Goal: Task Accomplishment & Management: Use online tool/utility

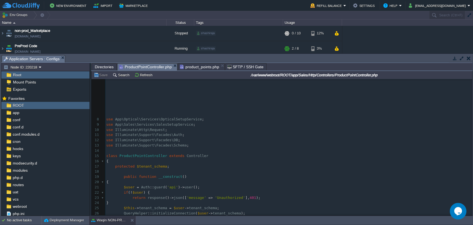
scroll to position [66, 0]
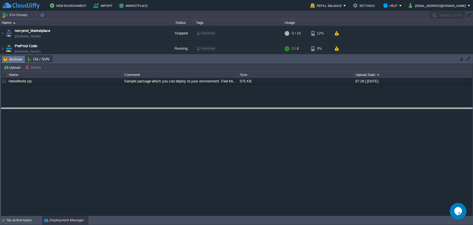
drag, startPoint x: 242, startPoint y: 57, endPoint x: 243, endPoint y: 109, distance: 52.4
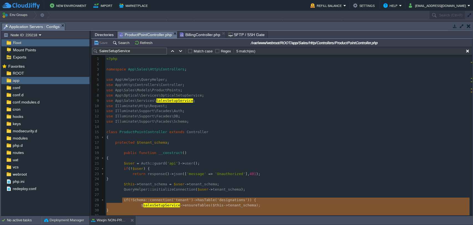
click at [162, 133] on div "xxxxxxxxxx 1 <?php 2 ​ 3 namespace App\Sales\Http\Controllers ; 4 ​ 5 use App\H…" at bounding box center [288, 191] width 367 height 271
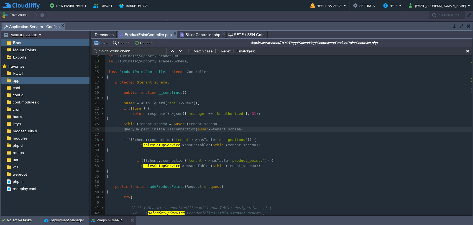
click at [2, 40] on img at bounding box center [3, 42] width 4 height 7
click at [157, 130] on span "initializeConnection" at bounding box center [173, 129] width 43 height 4
type textarea "initializeConnection"
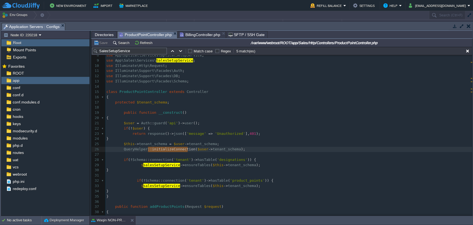
scroll to position [39, 0]
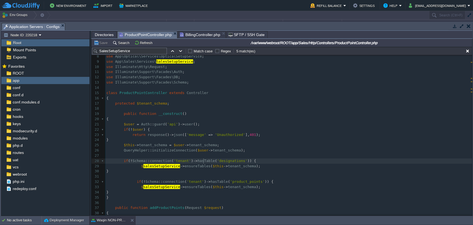
click at [203, 163] on div "xxxxxxxxxx 1 <?php 2 ​ 3 namespace App\Sales\Http\Controllers ; 4 ​ 5 use App\H…" at bounding box center [288, 181] width 367 height 329
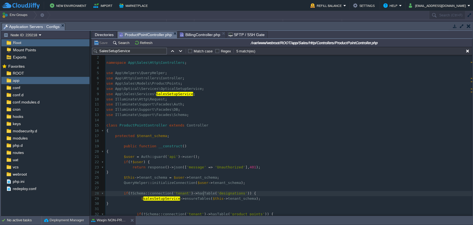
click at [189, 93] on div "xxxxxxxxxx 1 <?php 2 ​ 3 namespace App\Sales\Http\Controllers ; 4 ​ 5 use App\H…" at bounding box center [288, 214] width 367 height 329
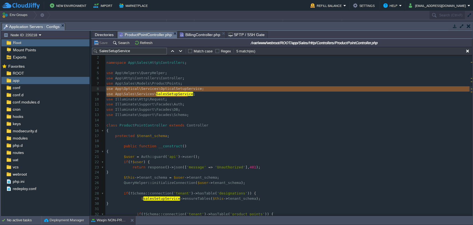
type textarea "use App\Sales\Services\SalesSetupService;"
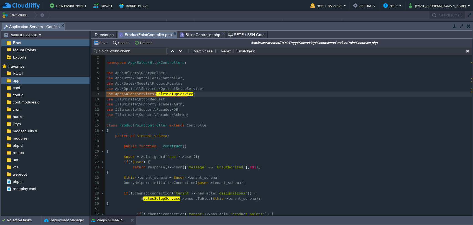
drag, startPoint x: 189, startPoint y: 93, endPoint x: 93, endPoint y: 96, distance: 96.2
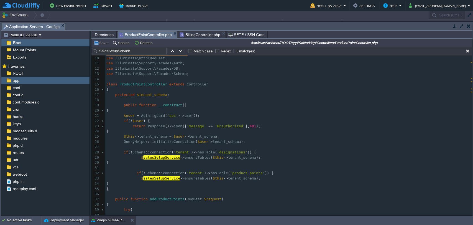
scroll to position [48, 0]
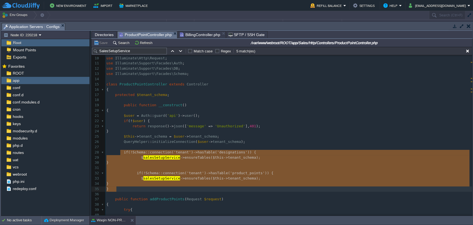
type textarea "if (!Schema::connection('tenant')->hasTable('designations')) { $salesSetupServi…"
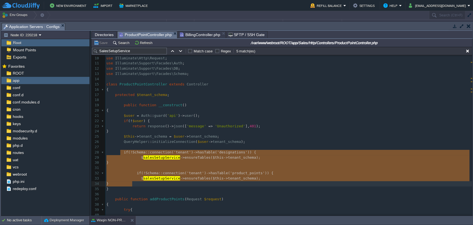
drag, startPoint x: 120, startPoint y: 151, endPoint x: 143, endPoint y: 186, distance: 41.8
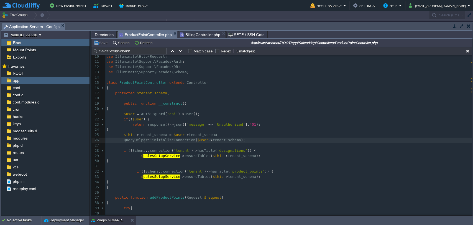
click at [144, 138] on div "xxxxxxxxxx 1 <?php 2 ​ 3 namespace App\Sales\Http\Controllers ; 4 ​ 5 use App\H…" at bounding box center [288, 142] width 367 height 271
click at [142, 155] on div "xxxxxxxxxx 1 <?php 2 ​ 3 namespace App\Sales\Http\Controllers ; 4 ​ 5 use App\H…" at bounding box center [288, 142] width 367 height 271
type textarea "$salesSetupService"
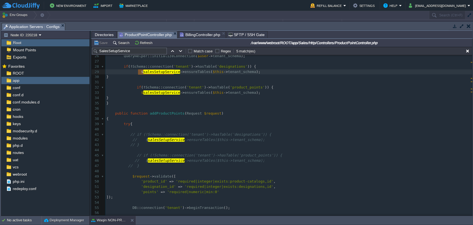
scroll to position [131, 0]
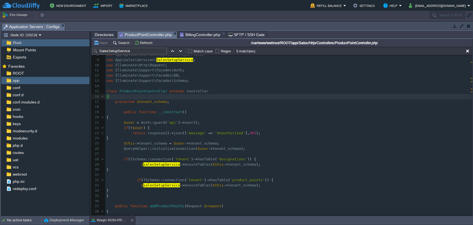
click at [171, 61] on span "SalesSetupService" at bounding box center [174, 60] width 37 height 4
type textarea "SalesSetupService"
type textarea "public function __construct()"
paste textarea
click at [165, 60] on span "SalesSetupService" at bounding box center [174, 60] width 37 height 4
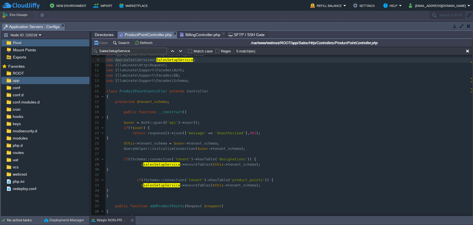
type textarea "SalesSetupService"
type textarea "()"
paste textarea
click at [176, 58] on div "xxxxxxxxxx 1 <?php 2 ​ 3 namespace App\Sales\Http\Controllers ; 4 ​ 5 use App\H…" at bounding box center [288, 164] width 367 height 297
type textarea "SalesSetupService"
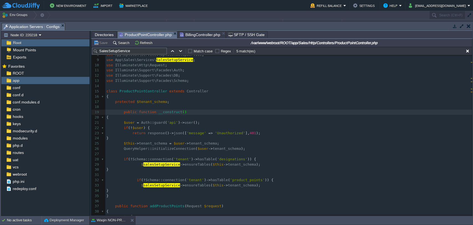
paste textarea
type textarea "$"
click at [146, 166] on div "xxxxxxxxxx 1 <?php 2 ​ 3 namespace App\Sales\Http\Controllers ; 4 ​ 5 use App\H…" at bounding box center [288, 164] width 367 height 297
type textarea "$salesSetupService"
paste textarea "();"
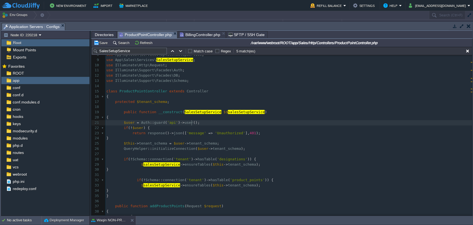
click at [205, 122] on pre "$user = Auth :: guard ( 'api' ) -> user ();" at bounding box center [288, 122] width 367 height 5
type textarea "();"
click at [224, 110] on span "$$" at bounding box center [226, 112] width 4 height 4
click at [140, 120] on div "xxxxxxxxxx 1 <?php 2 ​ 3 namespace App\Sales\Http\Controllers ; 4 ​ 5 use App\H…" at bounding box center [288, 164] width 367 height 297
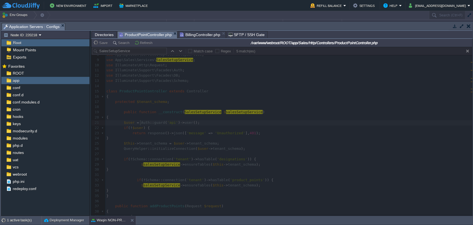
click at [170, 61] on div at bounding box center [281, 131] width 381 height 168
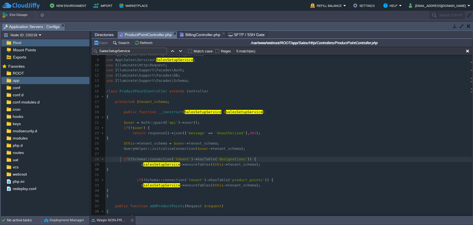
scroll to position [2, 0]
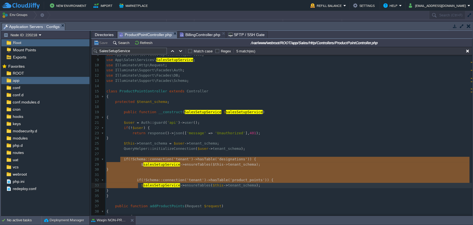
type textarea "if (!Schema::connection('tenant')->hasTable('designations')) { $salesSetupServi…"
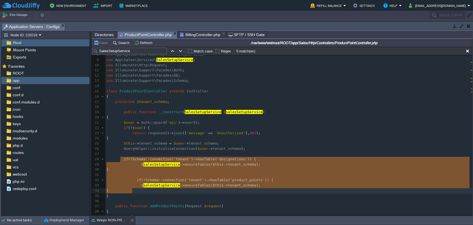
drag, startPoint x: 119, startPoint y: 157, endPoint x: 137, endPoint y: 193, distance: 40.1
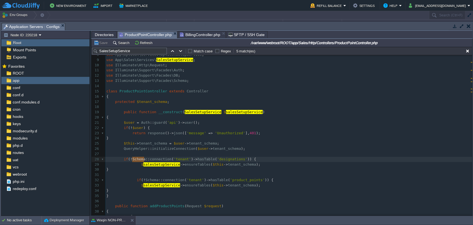
type textarea "Schema"
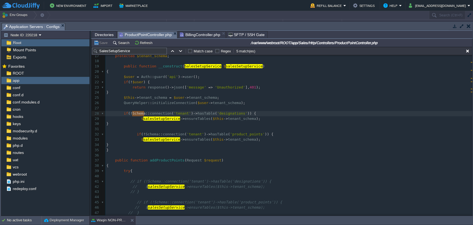
type textarea "​"
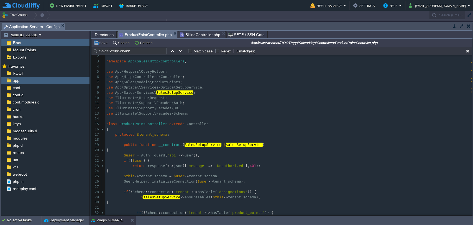
scroll to position [0, 0]
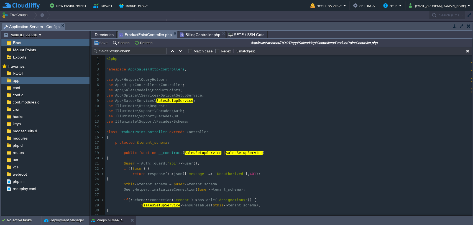
click at [170, 106] on pre "use Illuminate\Http\Request ;" at bounding box center [288, 105] width 367 height 5
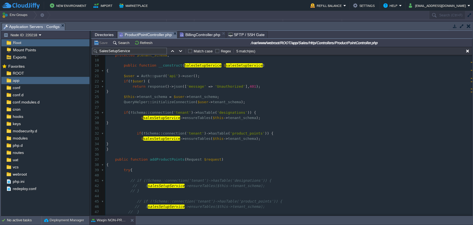
scroll to position [89, 0]
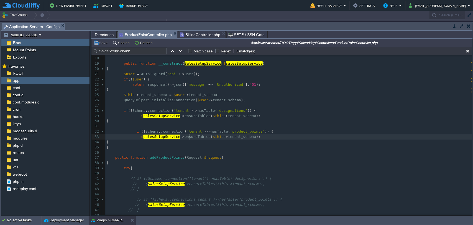
click at [189, 135] on div "xxxxxxxxxx 1 <?php 2 ​ 3 namespace App\Sales\Http\Controllers ; 4 ​ 5 use App\H…" at bounding box center [288, 115] width 367 height 297
type textarea "ensureTables"
click at [3, 57] on img at bounding box center [3, 56] width 4 height 7
click at [2, 57] on img at bounding box center [3, 56] width 4 height 7
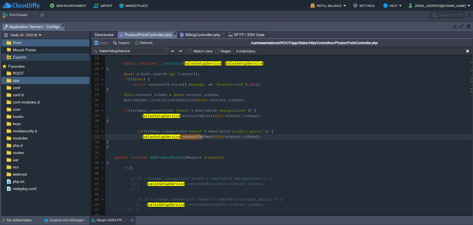
click at [3, 57] on img at bounding box center [3, 56] width 4 height 7
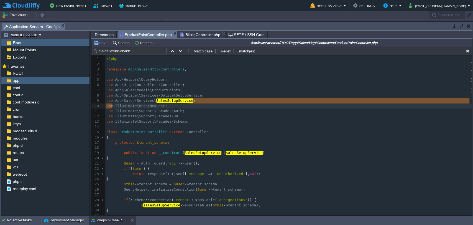
type textarea "u"
type textarea "use App\Sales\Services\SalesSetupService;"
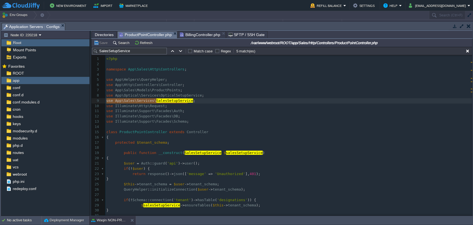
drag, startPoint x: 188, startPoint y: 101, endPoint x: 104, endPoint y: 102, distance: 83.4
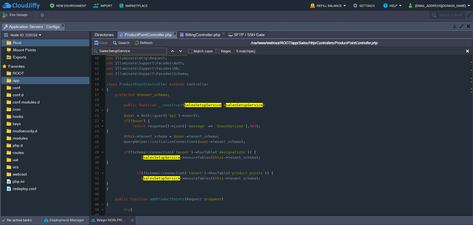
scroll to position [48, 0]
click at [188, 37] on span "BillingController.php" at bounding box center [200, 34] width 40 height 7
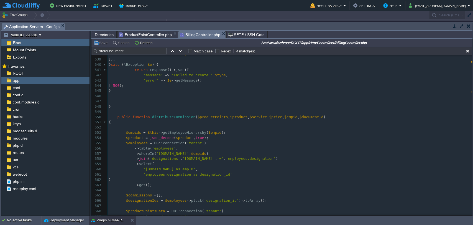
scroll to position [3330, 0]
click at [165, 117] on div "x } 628 'employee_id' => $data [ 'employee_id' ], 629 'location' => json_encode…" at bounding box center [289, 132] width 365 height 266
type textarea "distributeCommission"
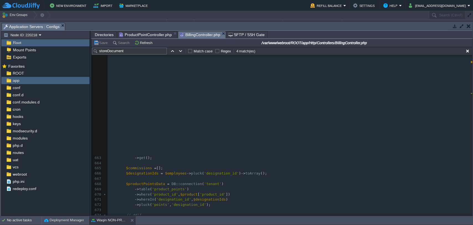
scroll to position [3516, 0]
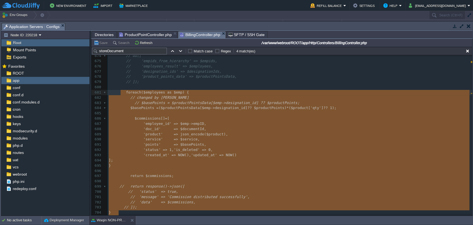
type textarea "foreach ($employees as $emp) { // changed by sagar // $basePoints = $productPoi…"
drag, startPoint x: 127, startPoint y: 96, endPoint x: 115, endPoint y: 91, distance: 13.1
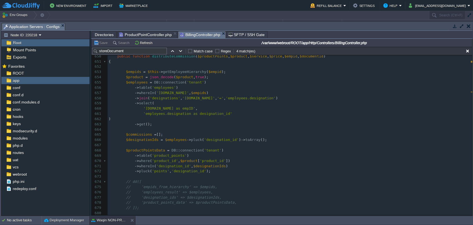
scroll to position [3317, 0]
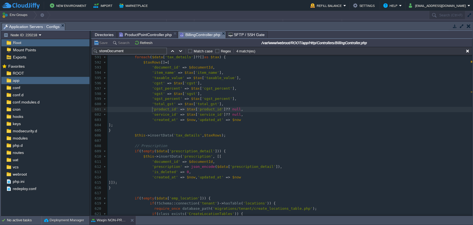
click at [152, 107] on div "x foreach ( $employees as $emp ) { 581 } 582 ​ 583 $this -> insertData ( 'bill_…" at bounding box center [289, 158] width 365 height 313
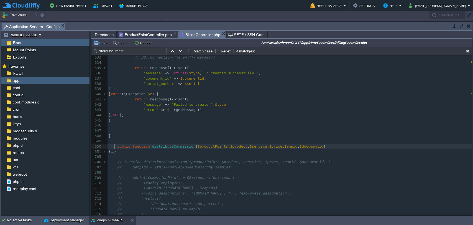
type textarea "-"
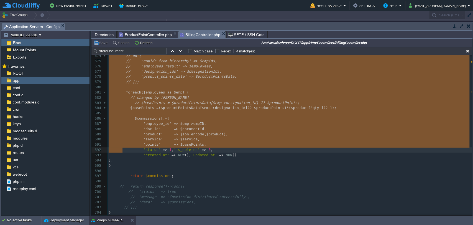
drag, startPoint x: 114, startPoint y: 148, endPoint x: 122, endPoint y: 152, distance: 8.5
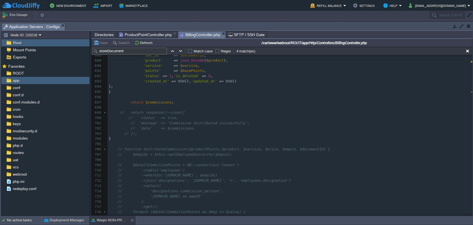
type textarea "-"
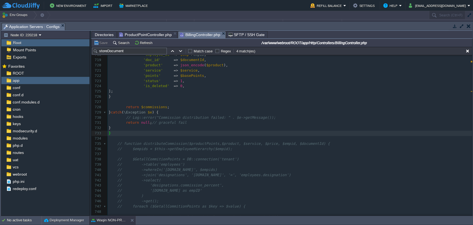
scroll to position [3709, 0]
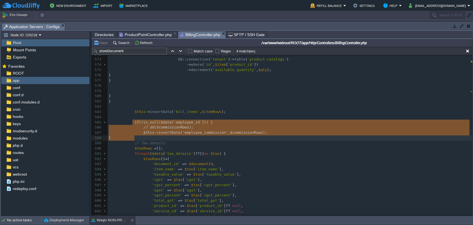
type textarea "if (!is_null($data['employee_id'])) { // dd($commissionRows); $this->insertData…"
drag, startPoint x: 132, startPoint y: 122, endPoint x: 136, endPoint y: 137, distance: 15.7
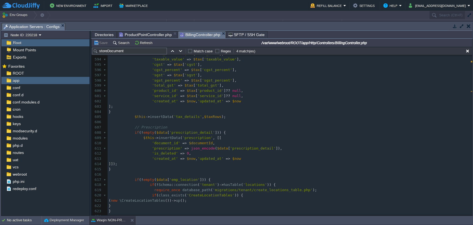
scroll to position [3136, 0]
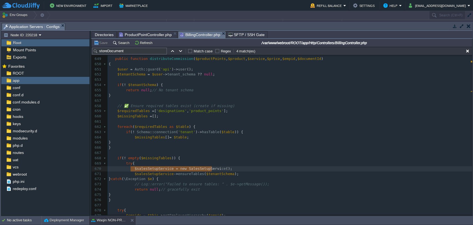
type textarea "$salesSetupService = new SalesSetupService();"
drag, startPoint x: 129, startPoint y: 170, endPoint x: 224, endPoint y: 171, distance: 94.5
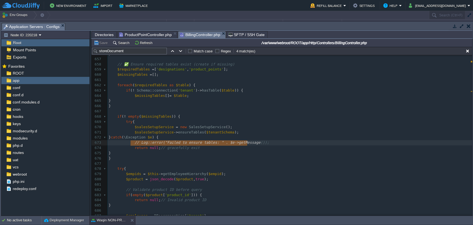
type textarea "// Log::error("Failed to ensure tables: " . $e->getMessage());"
drag, startPoint x: 129, startPoint y: 142, endPoint x: 261, endPoint y: 144, distance: 131.9
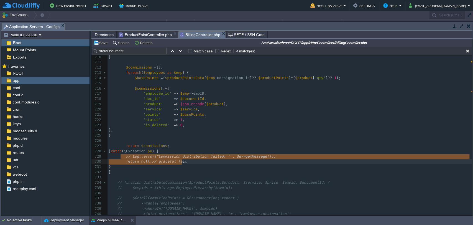
type textarea "// Log::error("Commission distribution failed: " . $e->getMessage());"
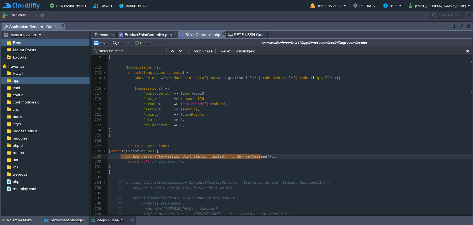
drag, startPoint x: 120, startPoint y: 157, endPoint x: 264, endPoint y: 155, distance: 143.2
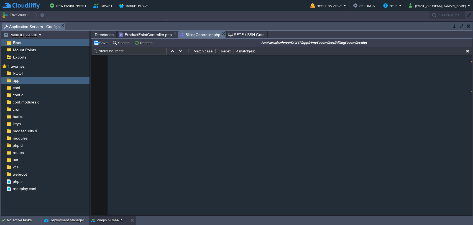
scroll to position [3049, 0]
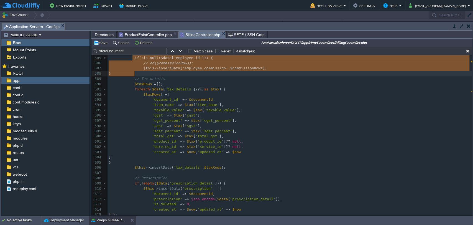
type textarea "-"
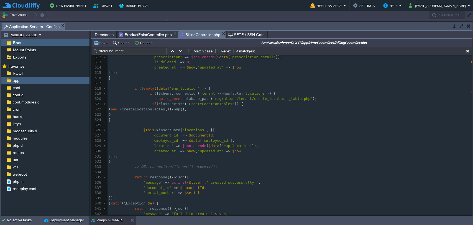
scroll to position [3060, 0]
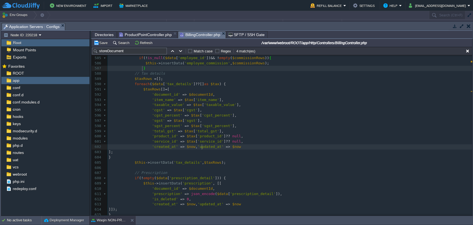
click at [201, 148] on span "'updated_at'" at bounding box center [211, 146] width 26 height 4
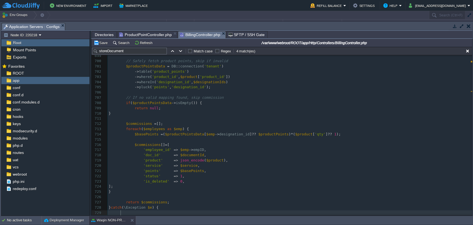
click at [201, 148] on pre "'employee_id' => $emp -> empID ," at bounding box center [289, 149] width 365 height 5
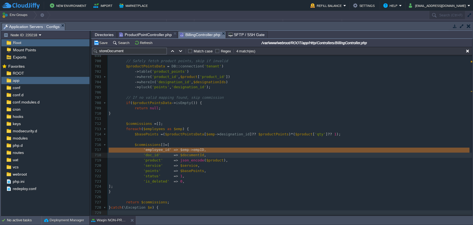
type textarea "// Log::error("Commission distribution failed: " . $e->getMessage());"
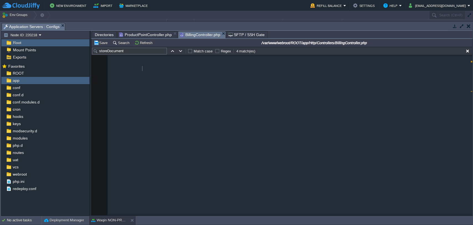
type textarea "-"
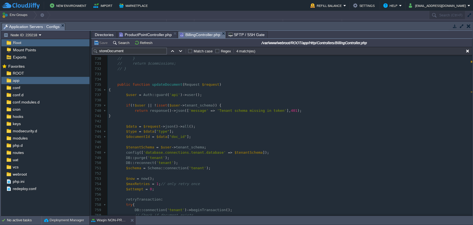
click at [196, 107] on div "xxxxxxxxxx } 719 720 // $earnedPoints = ($productPoints * $value->commission_pe…" at bounding box center [289, 131] width 365 height 266
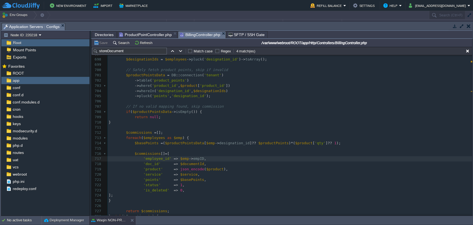
scroll to position [3632, 0]
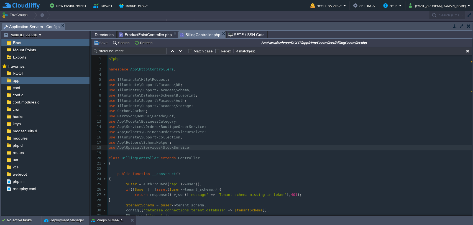
click at [167, 147] on span "App\Optical\Services\StockService" at bounding box center [152, 147] width 71 height 4
type textarea "StockService"
click at [186, 147] on pre "use App\Optical\Services\StockService ;" at bounding box center [289, 147] width 365 height 5
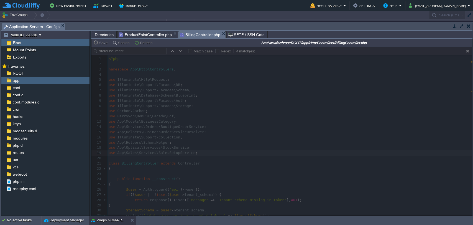
click at [168, 152] on div at bounding box center [281, 131] width 381 height 168
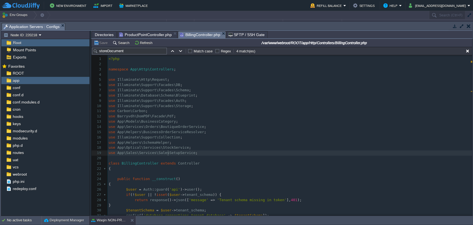
click at [168, 152] on div "xxxxxxxxxx 'employee_id' => $emp -> empID , 1 <?php 2 ​ 3 namespace App\Http\Co…" at bounding box center [289, 163] width 365 height 214
type textarea "SalesSetupService"
type input "SalesSetupService"
click at [180, 53] on button "button" at bounding box center [180, 50] width 5 height 5
type textarea "salesSetupService"
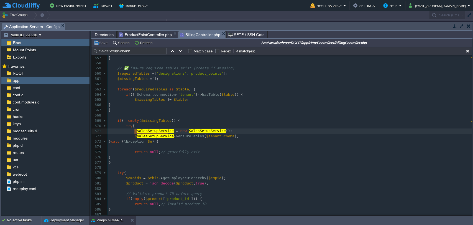
click at [165, 179] on span "getEmployeeHierarchy" at bounding box center [184, 178] width 43 height 4
type textarea "getEmployeeHierarchy"
